Goal: Information Seeking & Learning: Learn about a topic

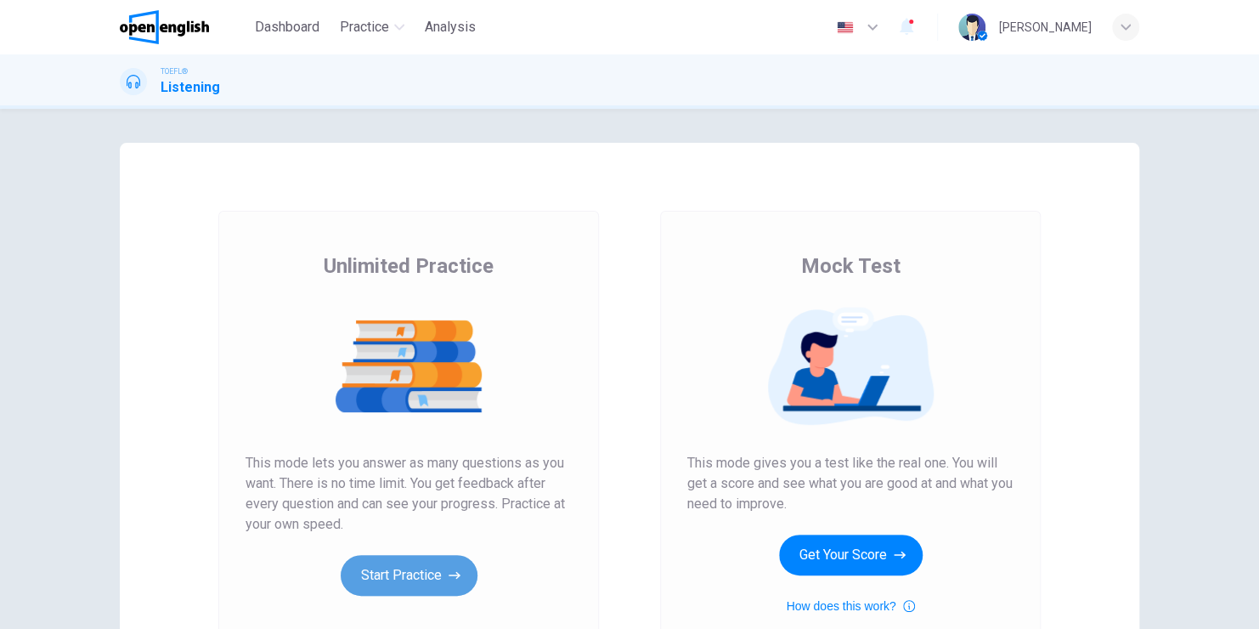
click at [422, 578] on button "Start Practice" at bounding box center [409, 575] width 137 height 41
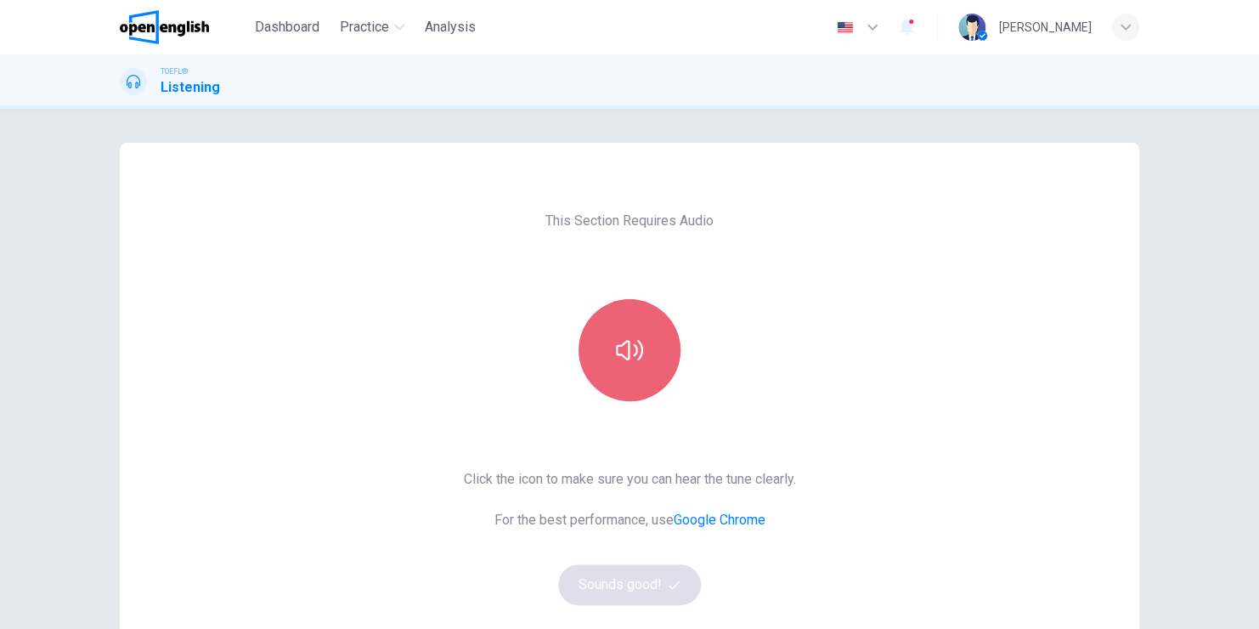
click at [643, 340] on button "button" at bounding box center [630, 350] width 102 height 102
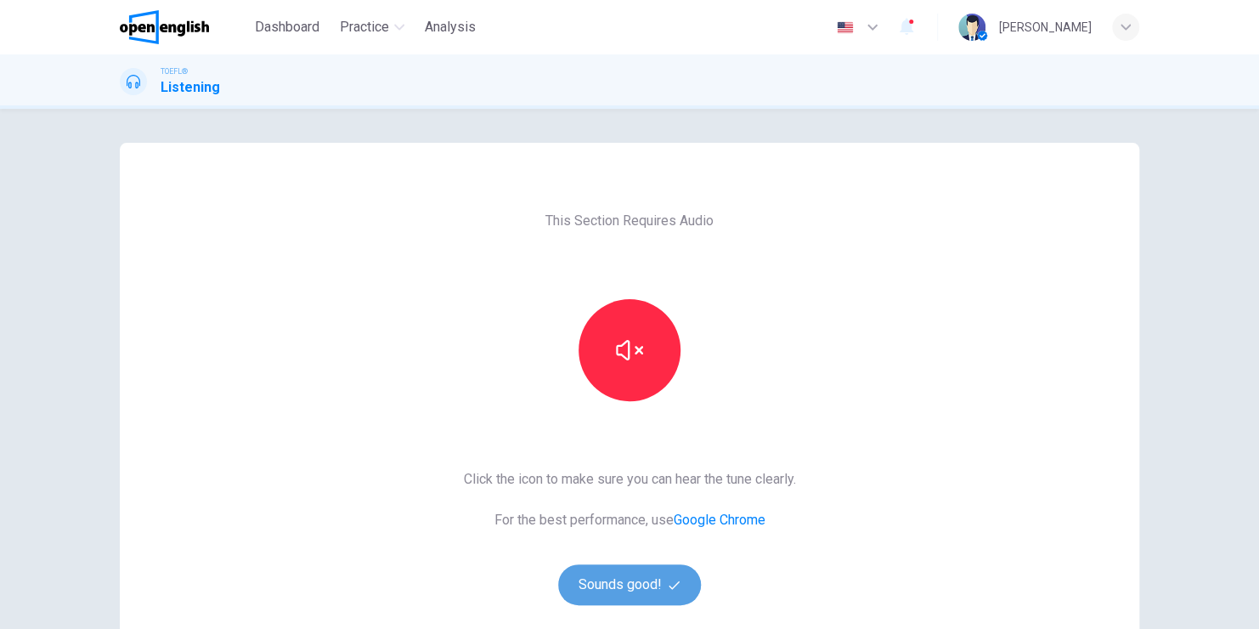
click at [605, 592] on button "Sounds good!" at bounding box center [629, 584] width 143 height 41
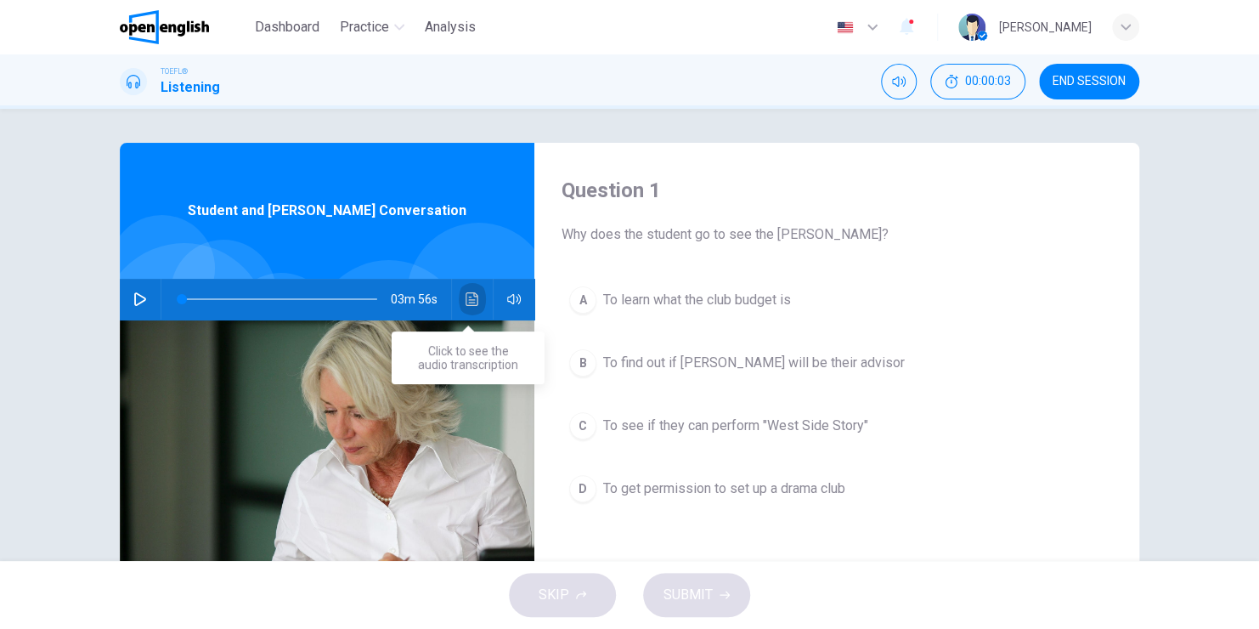
click at [466, 303] on icon "Click to see the audio transcription" at bounding box center [473, 299] width 14 height 14
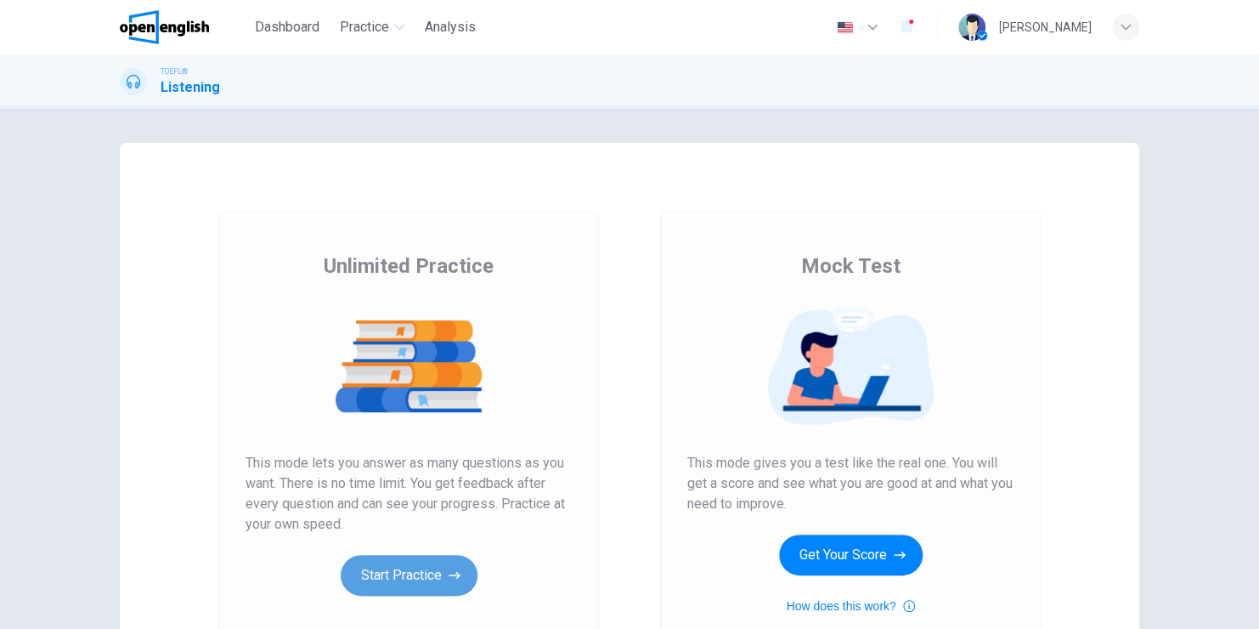
click at [422, 573] on button "Start Practice" at bounding box center [409, 575] width 137 height 41
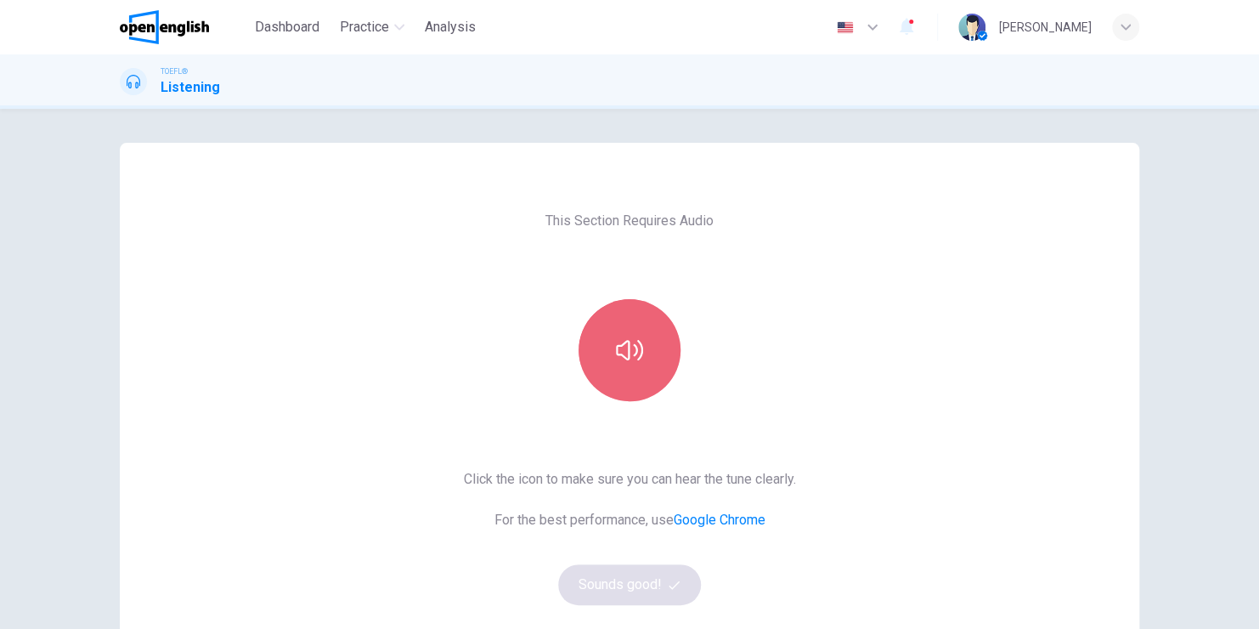
click at [626, 367] on button "button" at bounding box center [630, 350] width 102 height 102
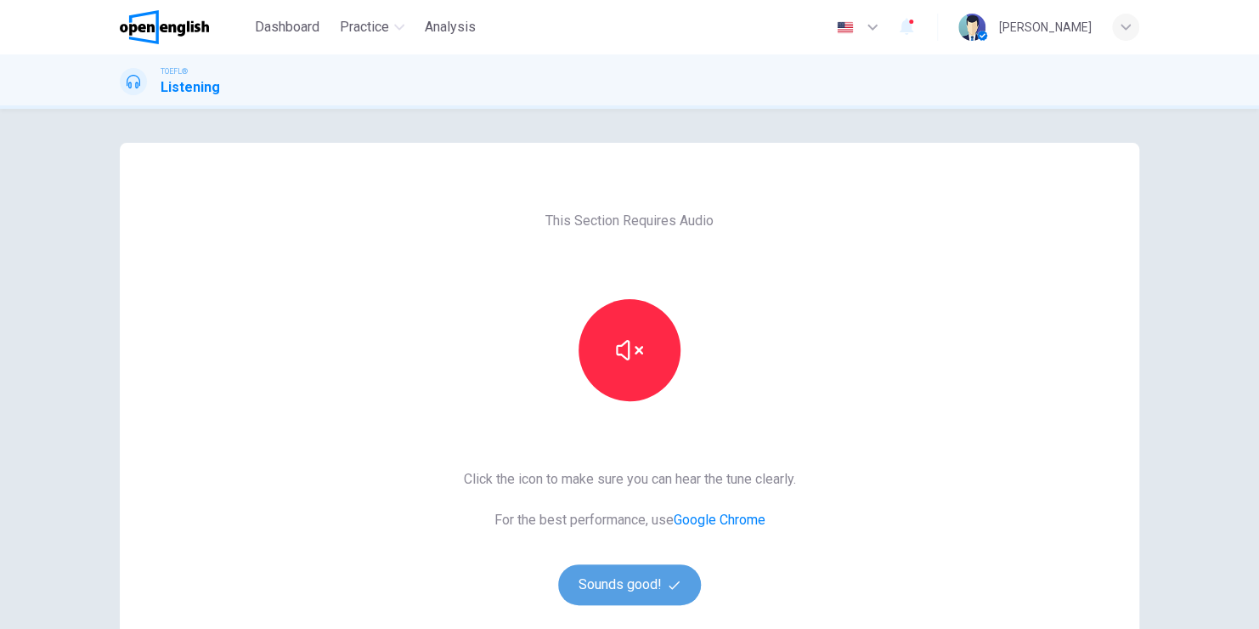
click at [625, 581] on button "Sounds good!" at bounding box center [629, 584] width 143 height 41
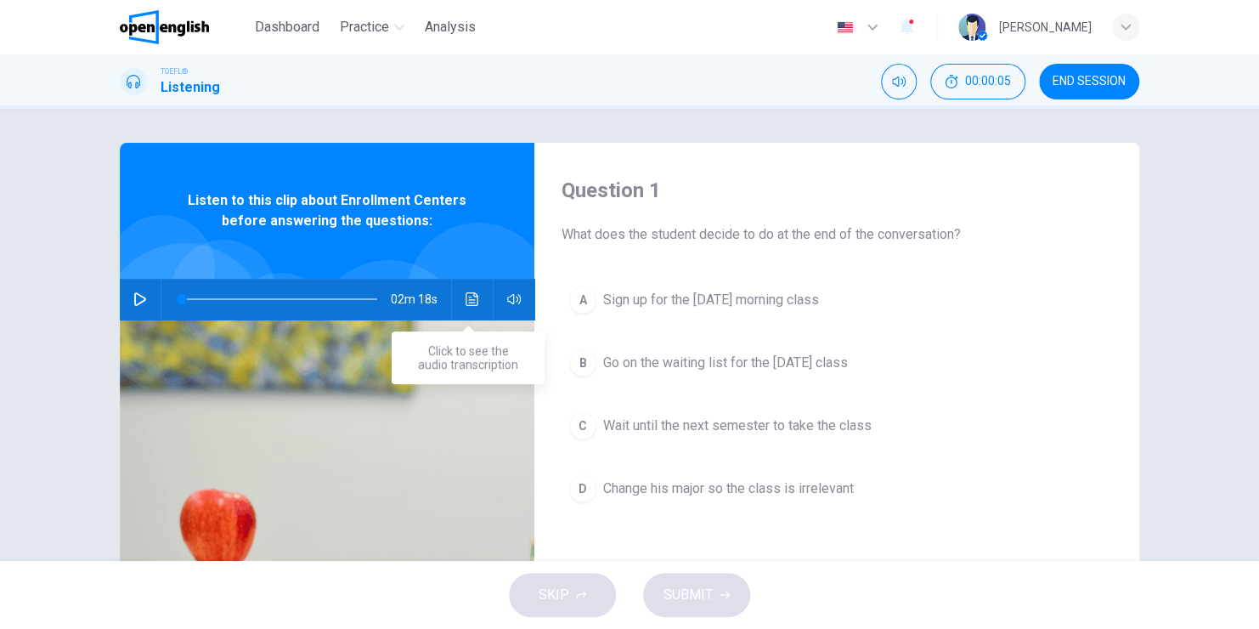
click at [467, 297] on icon "Click to see the audio transcription" at bounding box center [473, 299] width 14 height 14
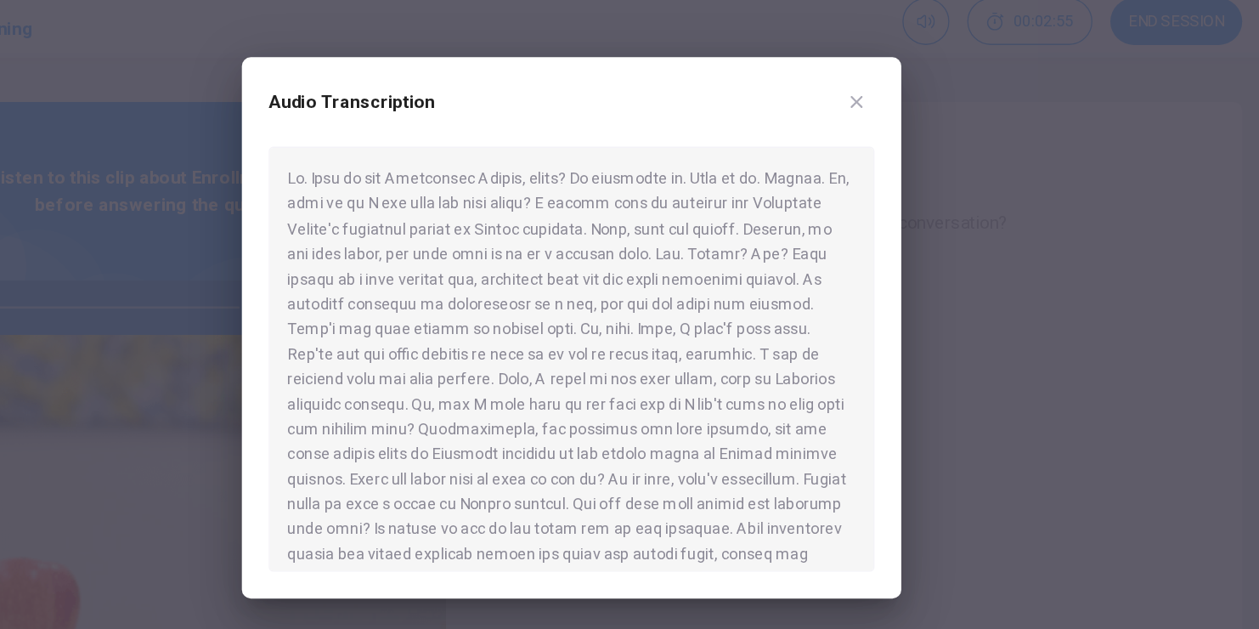
drag, startPoint x: 775, startPoint y: 262, endPoint x: 611, endPoint y: 285, distance: 165.6
click at [611, 285] on div at bounding box center [629, 338] width 461 height 323
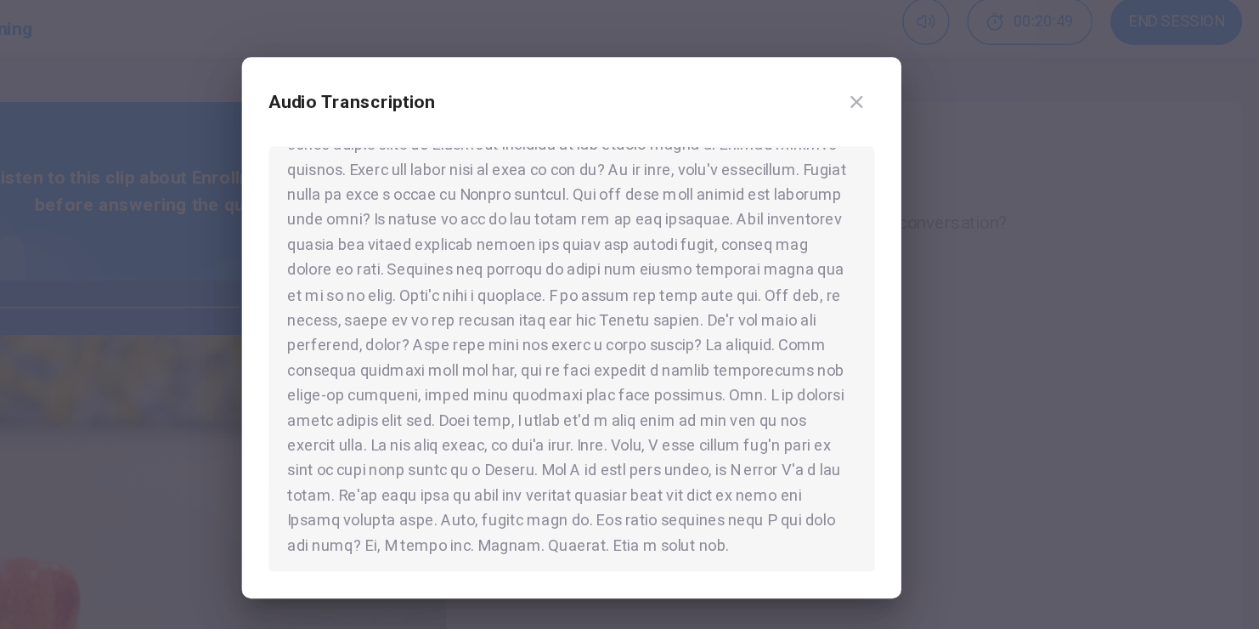
scroll to position [238, 0]
